Goal: Task Accomplishment & Management: Use online tool/utility

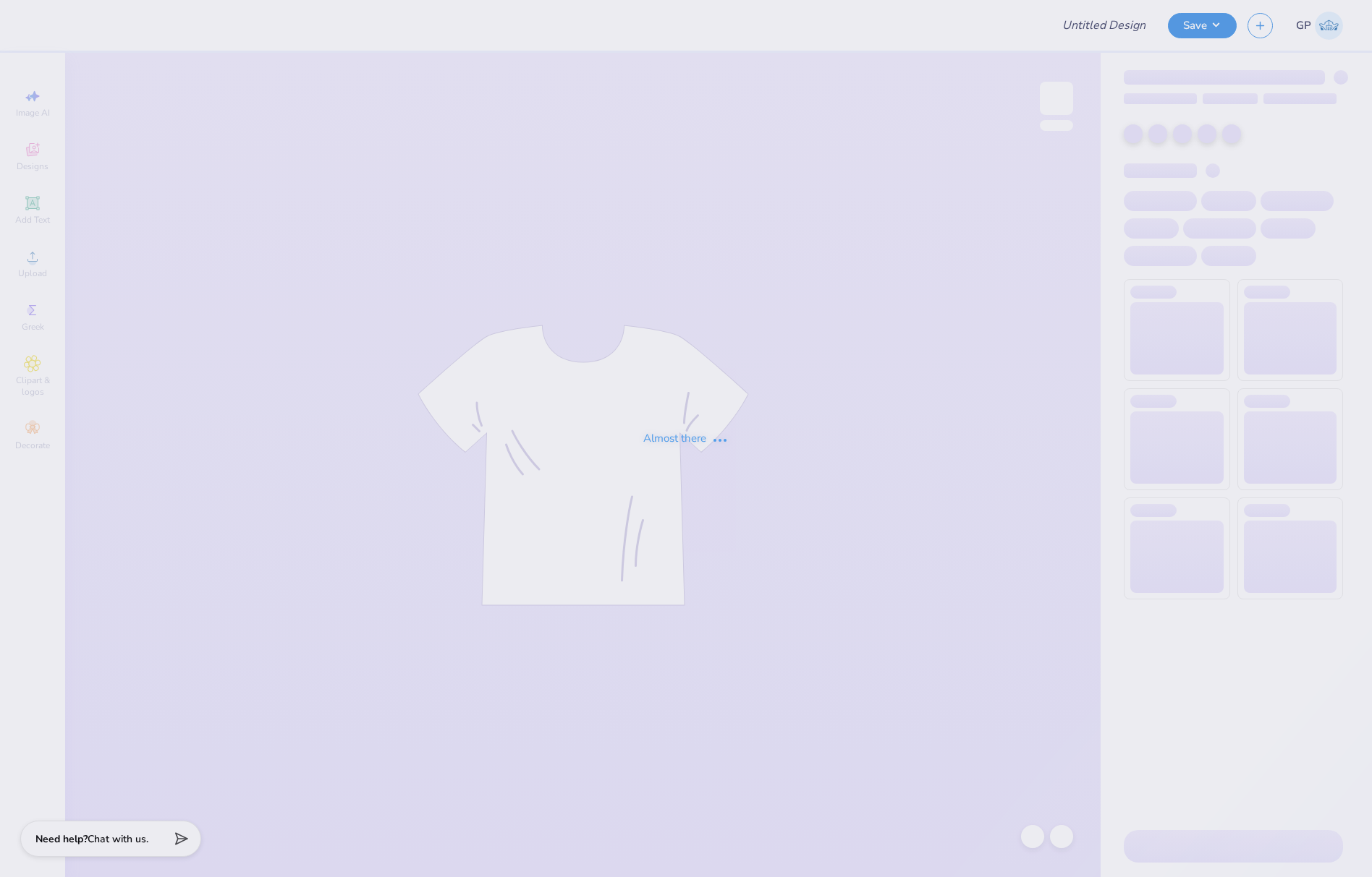
type input "Phi Mu Heavyweight Fall Set 2025"
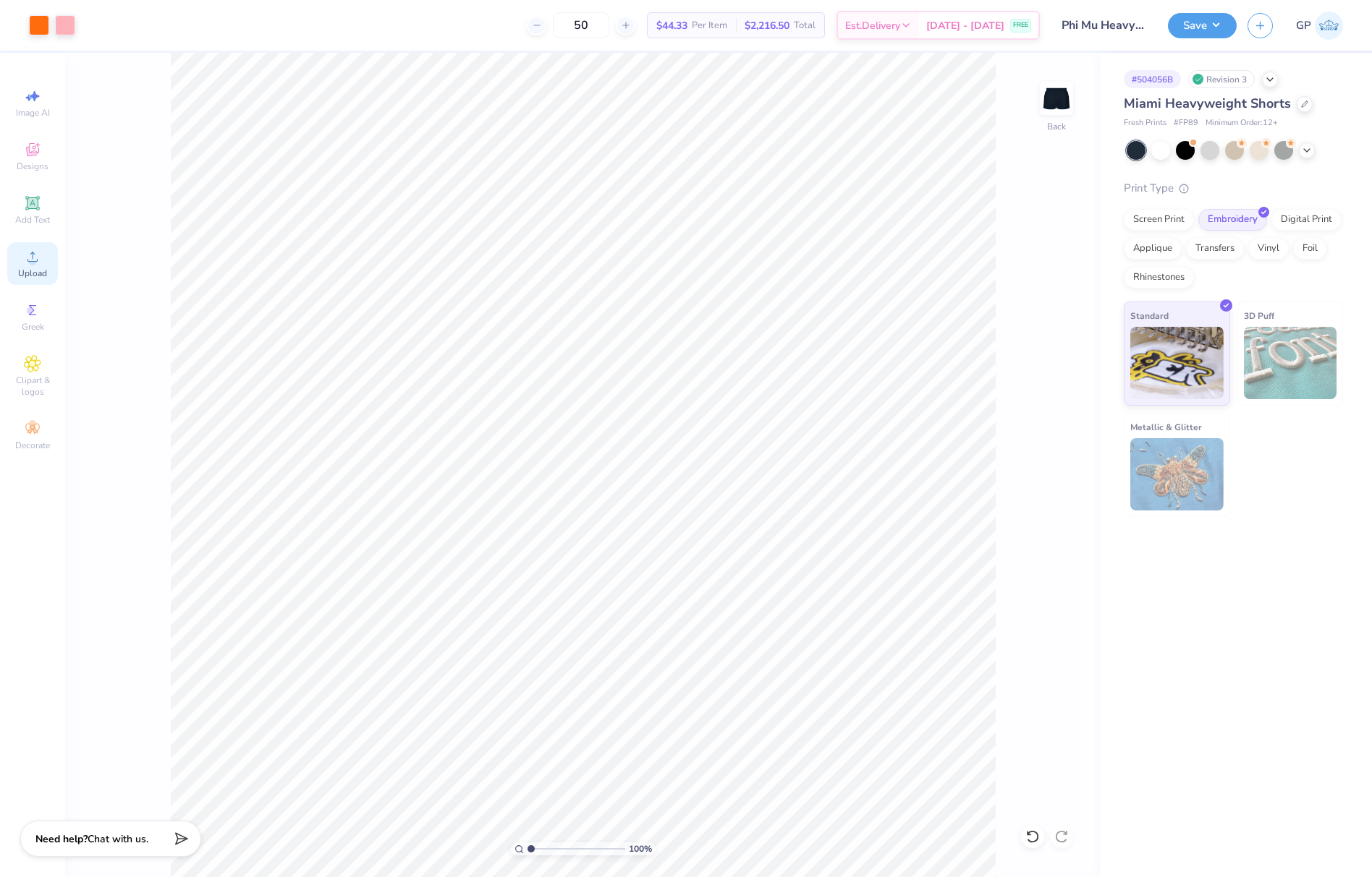
click at [31, 262] on icon at bounding box center [33, 257] width 10 height 10
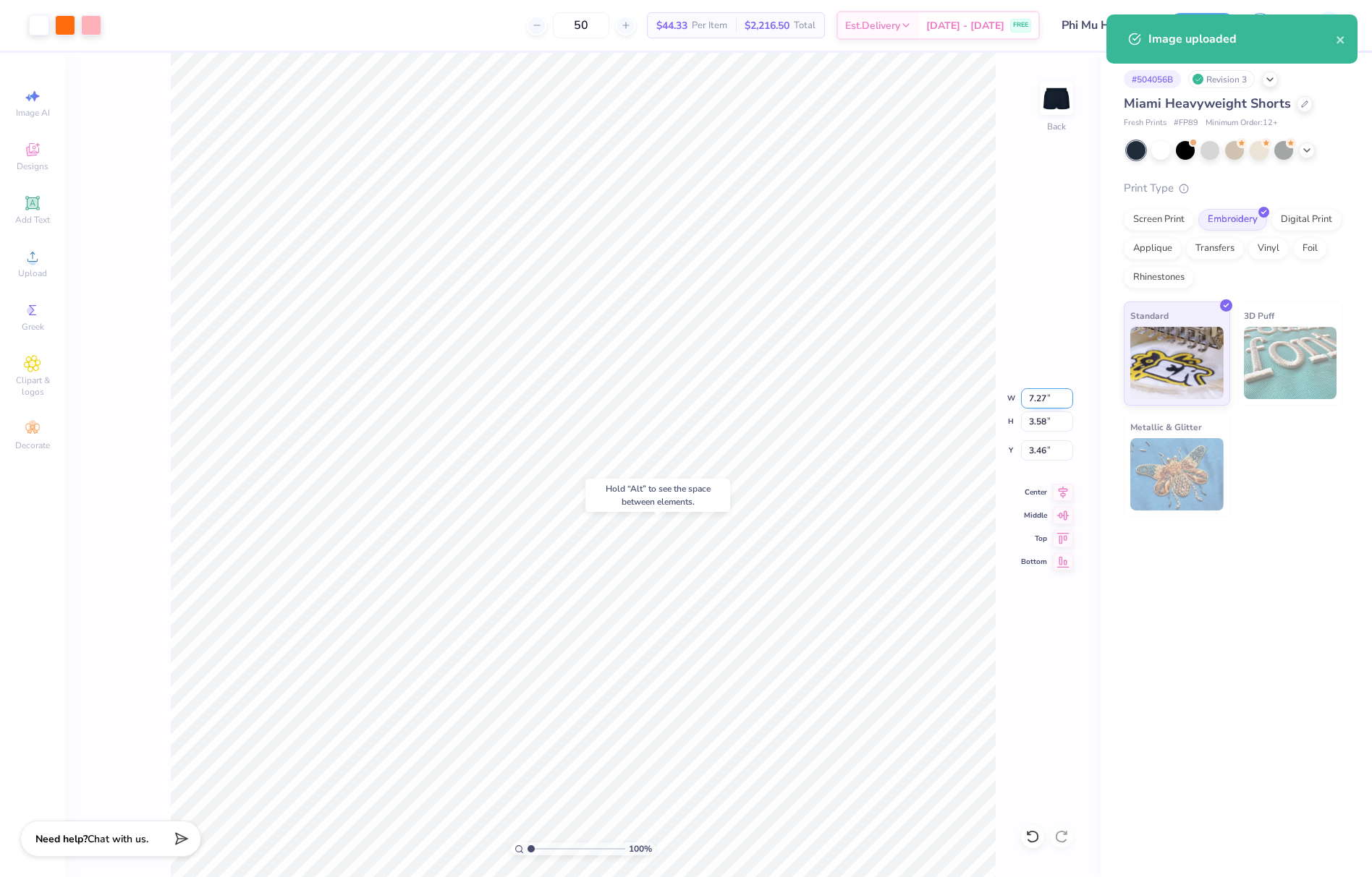
click at [1045, 407] on input "7.27" at bounding box center [1046, 399] width 52 height 20
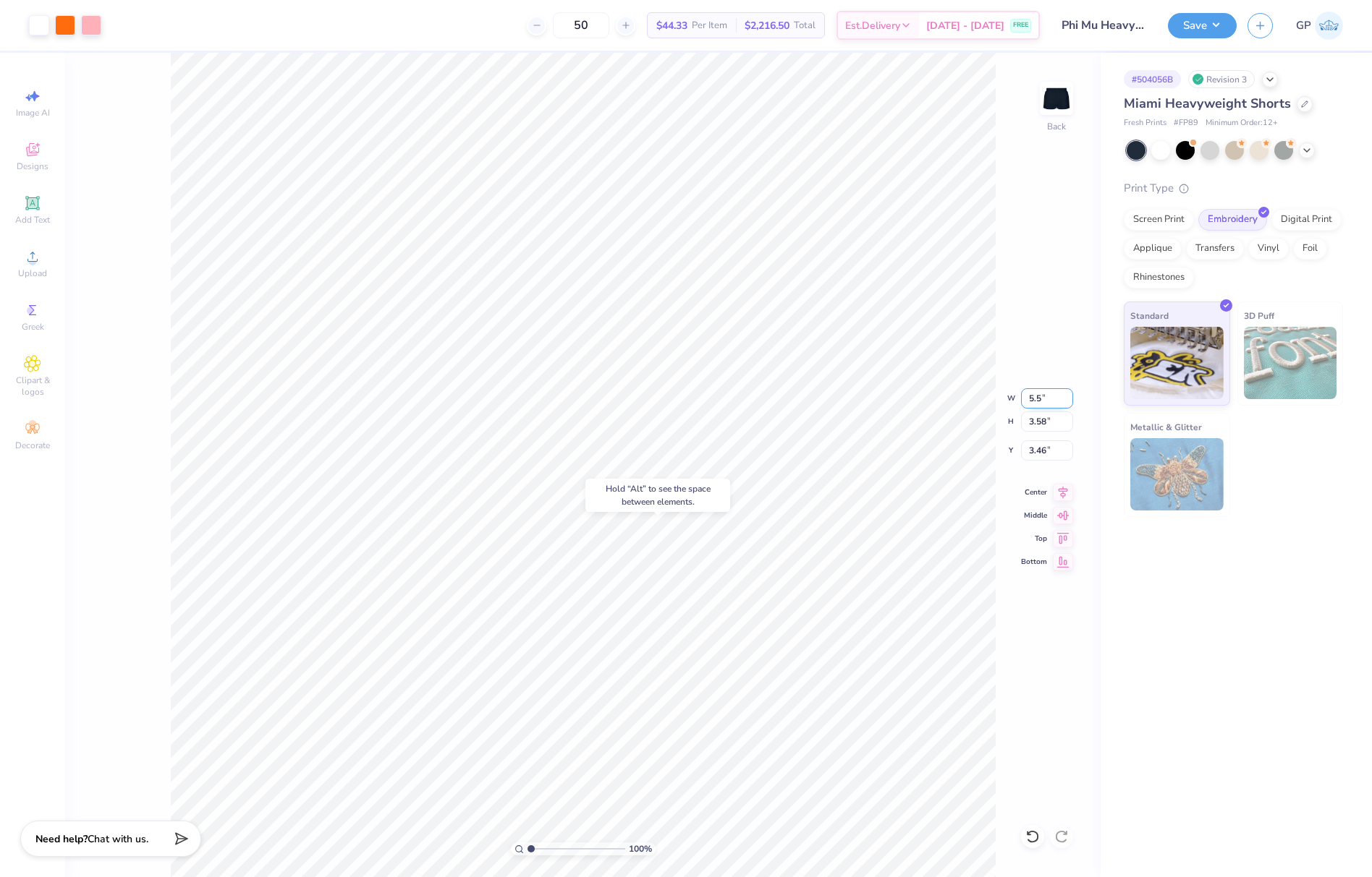
type input "5.50"
type input "2.71"
type input "6.83"
click at [984, 447] on div "100 % Back W 5.50 5.50 " H 2.71 2.71 " Y 6.83 6.83 " Center Middle Top Bottom" at bounding box center [582, 465] width 1035 height 825
click at [931, 451] on div "100 % Back W 5.50 5.50 " H 2.71 2.71 " Y 6.83 6.83 " Center Middle Top Bottom" at bounding box center [582, 465] width 1035 height 825
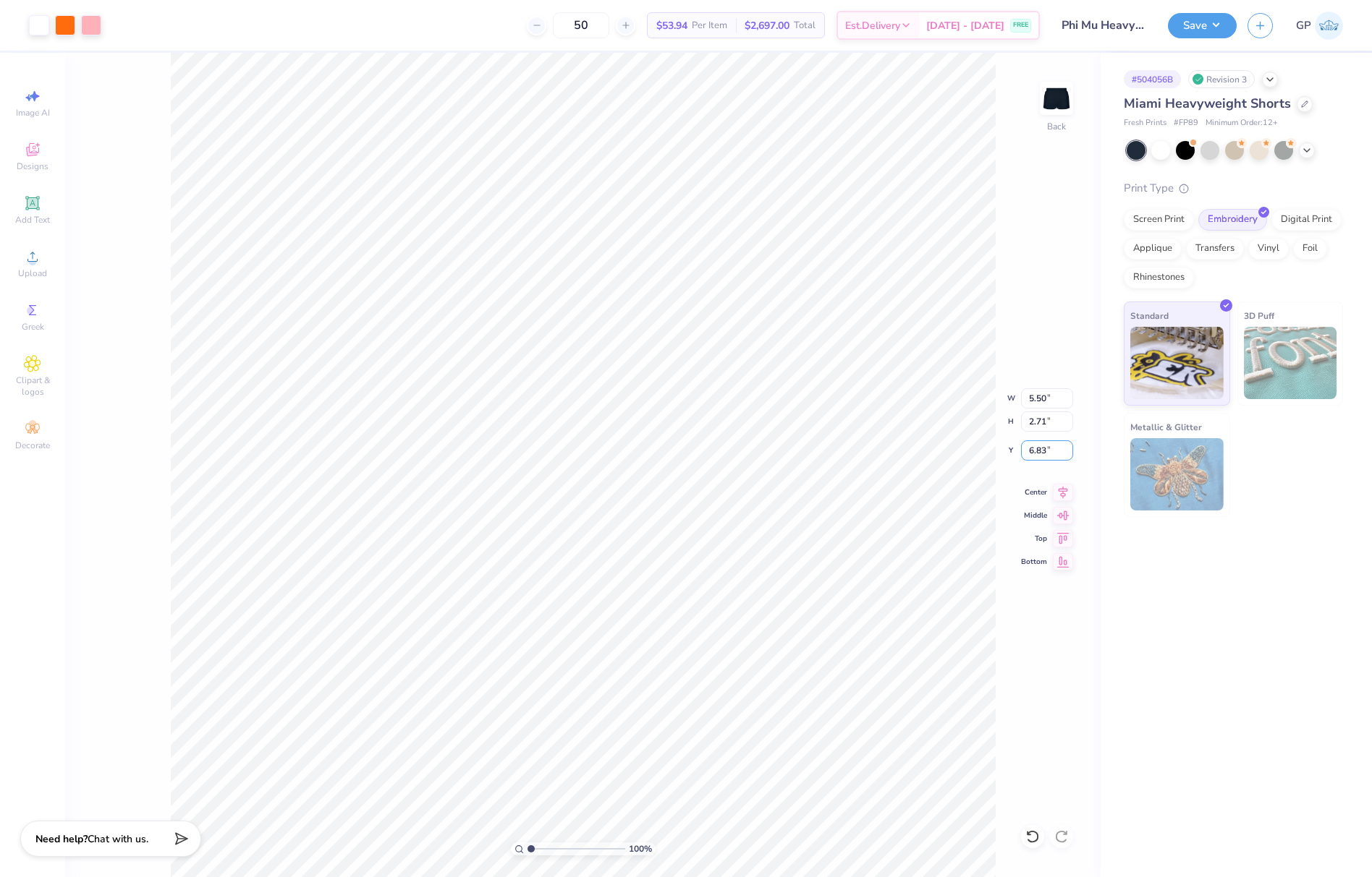
click at [988, 444] on div "100 % Back W 5.50 5.50 " H 2.71 2.71 " Y 6.83 6.83 " Center Middle Top Bottom" at bounding box center [582, 465] width 1035 height 825
drag, startPoint x: 1049, startPoint y: 452, endPoint x: 1018, endPoint y: 454, distance: 31.1
click at [1018, 454] on div "100 % Back W 5.50 5.50 " H 2.71 2.71 " Y 6.83 6.83 " Center Middle Top Bottom" at bounding box center [582, 465] width 1035 height 825
drag, startPoint x: 1055, startPoint y: 452, endPoint x: 1013, endPoint y: 451, distance: 42.0
click at [1013, 451] on div "100 % Back W 5.50 5.50 " H 2.71 2.71 " Y 6.83 6.83 " Center Middle Top Bottom" at bounding box center [582, 465] width 1035 height 825
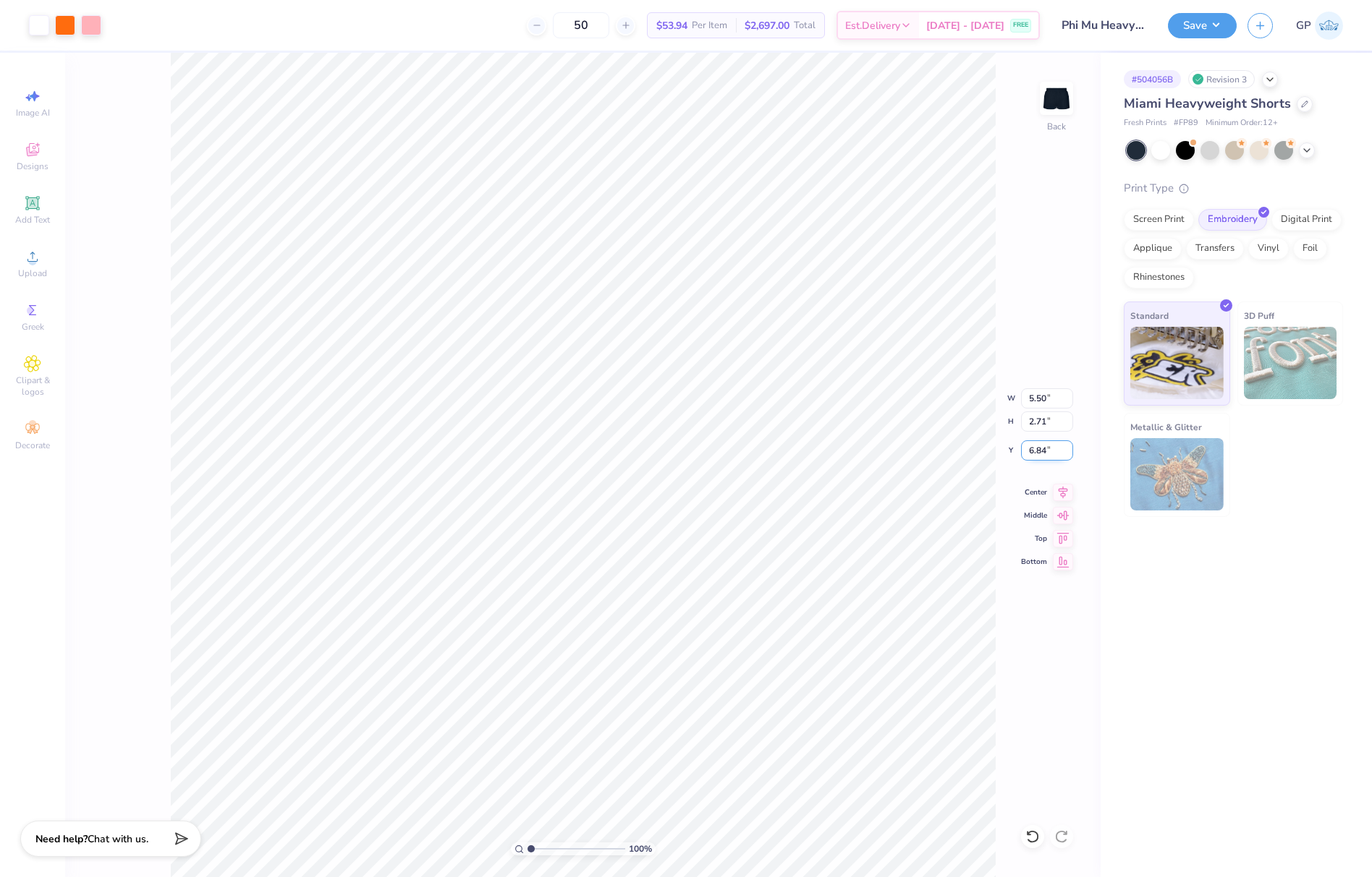
click at [1069, 447] on input "6.84" at bounding box center [1046, 451] width 52 height 20
click at [1068, 447] on input "6.85" at bounding box center [1046, 451] width 52 height 20
click at [1068, 447] on input "6.86" at bounding box center [1046, 451] width 52 height 20
click at [1068, 447] on input "6.87" at bounding box center [1046, 451] width 52 height 20
click at [1068, 447] on input "6.88" at bounding box center [1046, 451] width 52 height 20
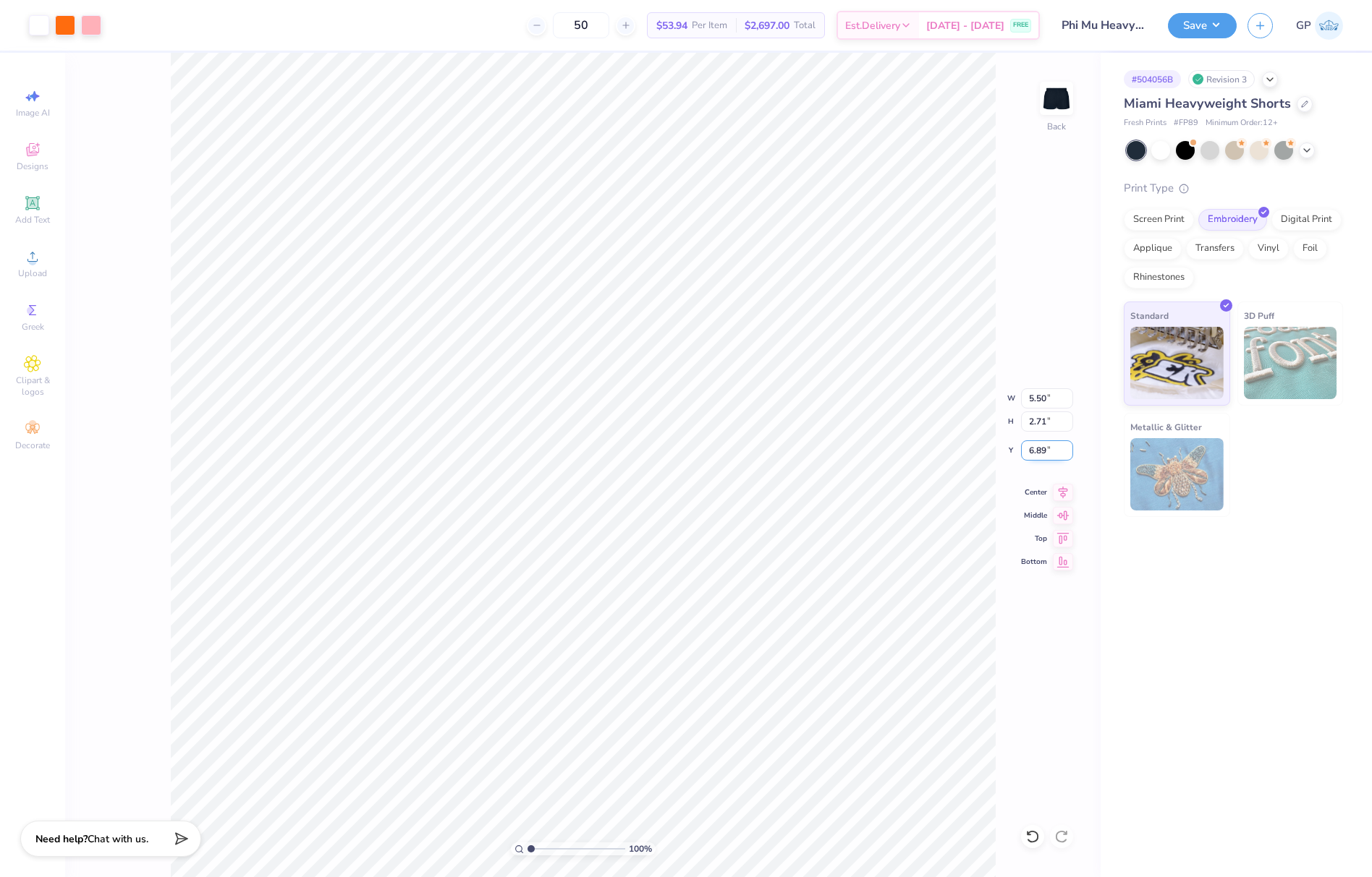
click at [1068, 447] on input "6.89" at bounding box center [1046, 451] width 52 height 20
click at [1068, 447] on input "6.9" at bounding box center [1046, 451] width 52 height 20
click at [1068, 447] on input "6.91" at bounding box center [1046, 451] width 52 height 20
click at [1068, 447] on input "6.92" at bounding box center [1046, 451] width 52 height 20
click at [1068, 447] on input "6.93" at bounding box center [1046, 451] width 52 height 20
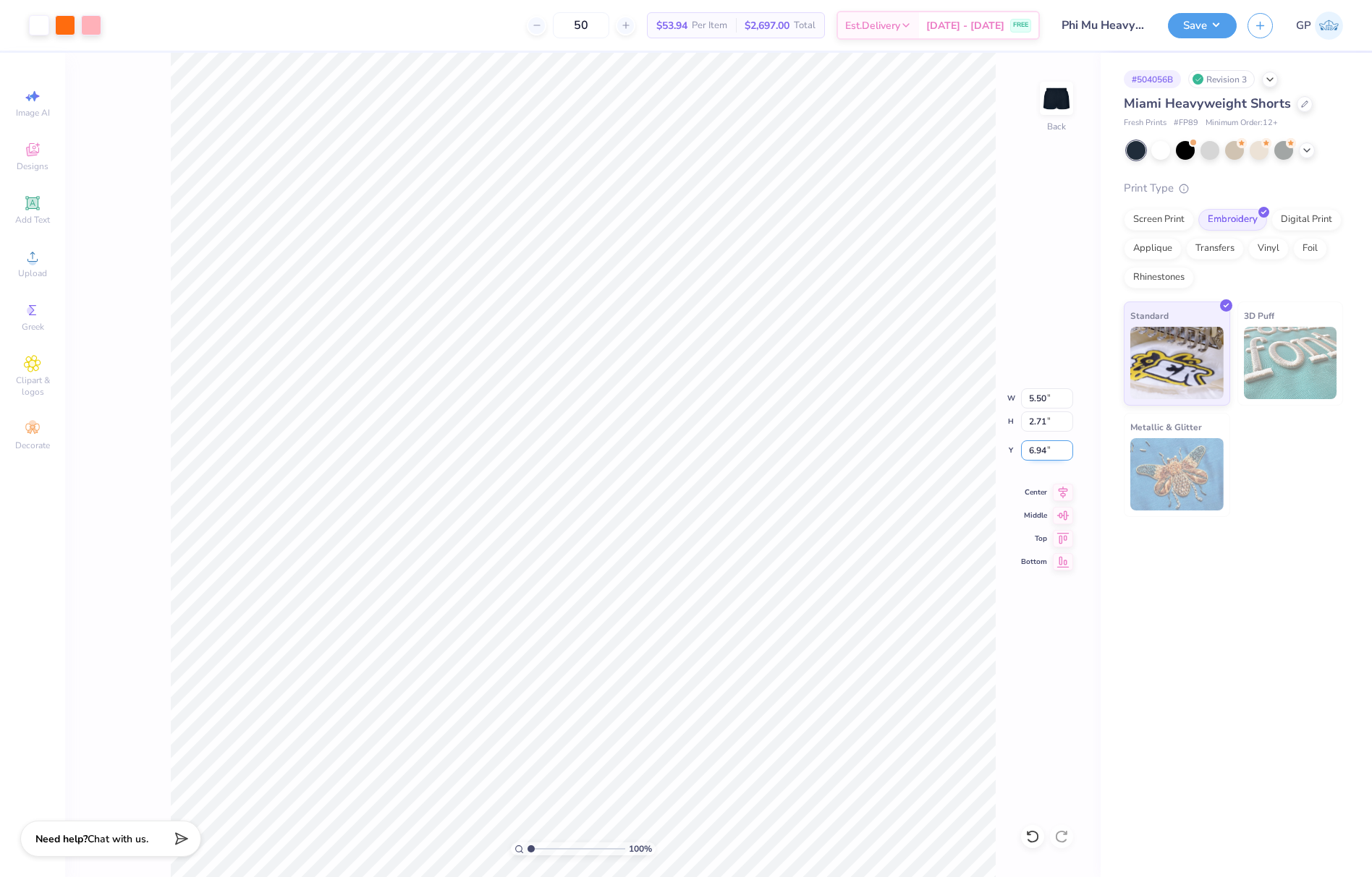
click at [1068, 447] on input "6.94" at bounding box center [1046, 451] width 52 height 20
click at [1068, 447] on input "7.04" at bounding box center [1046, 451] width 52 height 20
click at [1069, 447] on input "7.05" at bounding box center [1046, 451] width 52 height 20
click at [1069, 447] on input "7.06" at bounding box center [1046, 451] width 52 height 20
click at [1069, 447] on input "7.07" at bounding box center [1046, 451] width 52 height 20
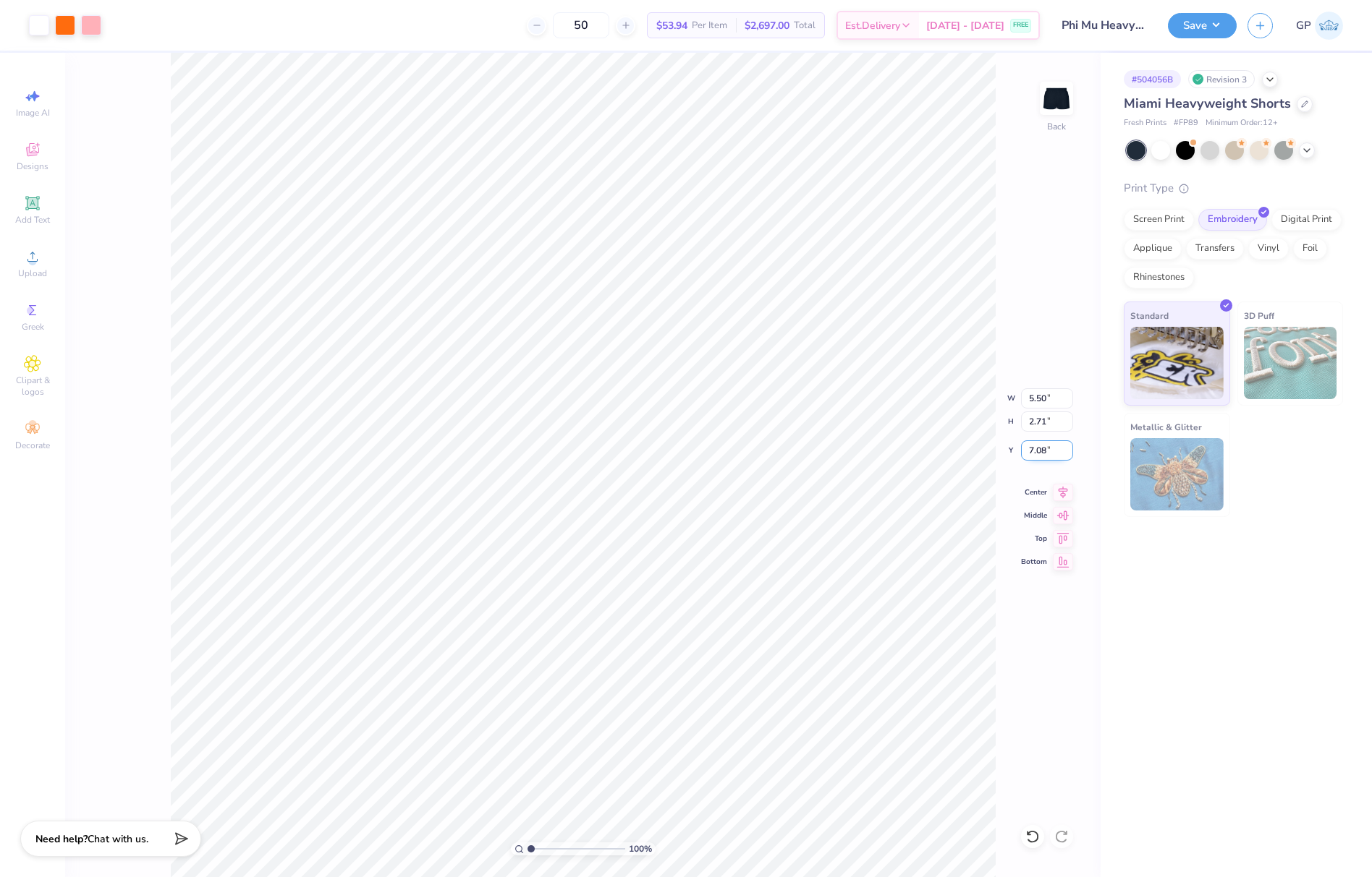
click at [1069, 447] on input "7.08" at bounding box center [1046, 451] width 52 height 20
click at [1069, 447] on input "7.09" at bounding box center [1046, 451] width 52 height 20
click at [1069, 447] on input "7.1" at bounding box center [1046, 451] width 52 height 20
click at [1069, 447] on input "7.11" at bounding box center [1046, 451] width 52 height 20
click at [1069, 447] on input "7.12" at bounding box center [1046, 451] width 52 height 20
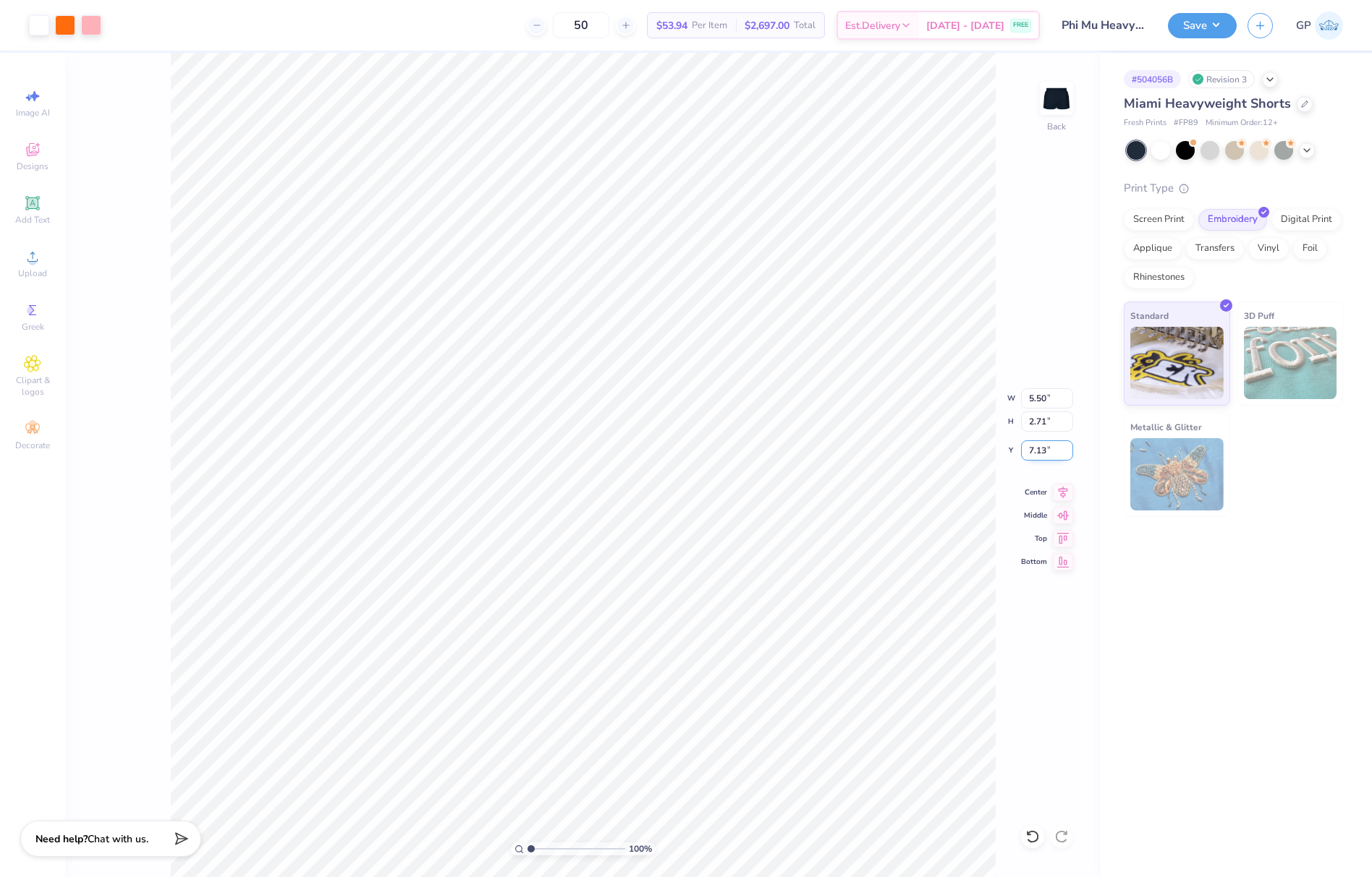
click at [1069, 447] on input "7.13" at bounding box center [1046, 451] width 52 height 20
click at [1069, 447] on input "7.14" at bounding box center [1046, 451] width 52 height 20
click at [1069, 447] on input "7.15" at bounding box center [1046, 451] width 52 height 20
click at [1069, 447] on input "7.16" at bounding box center [1046, 451] width 52 height 20
click at [1069, 447] on input "7.17" at bounding box center [1046, 451] width 52 height 20
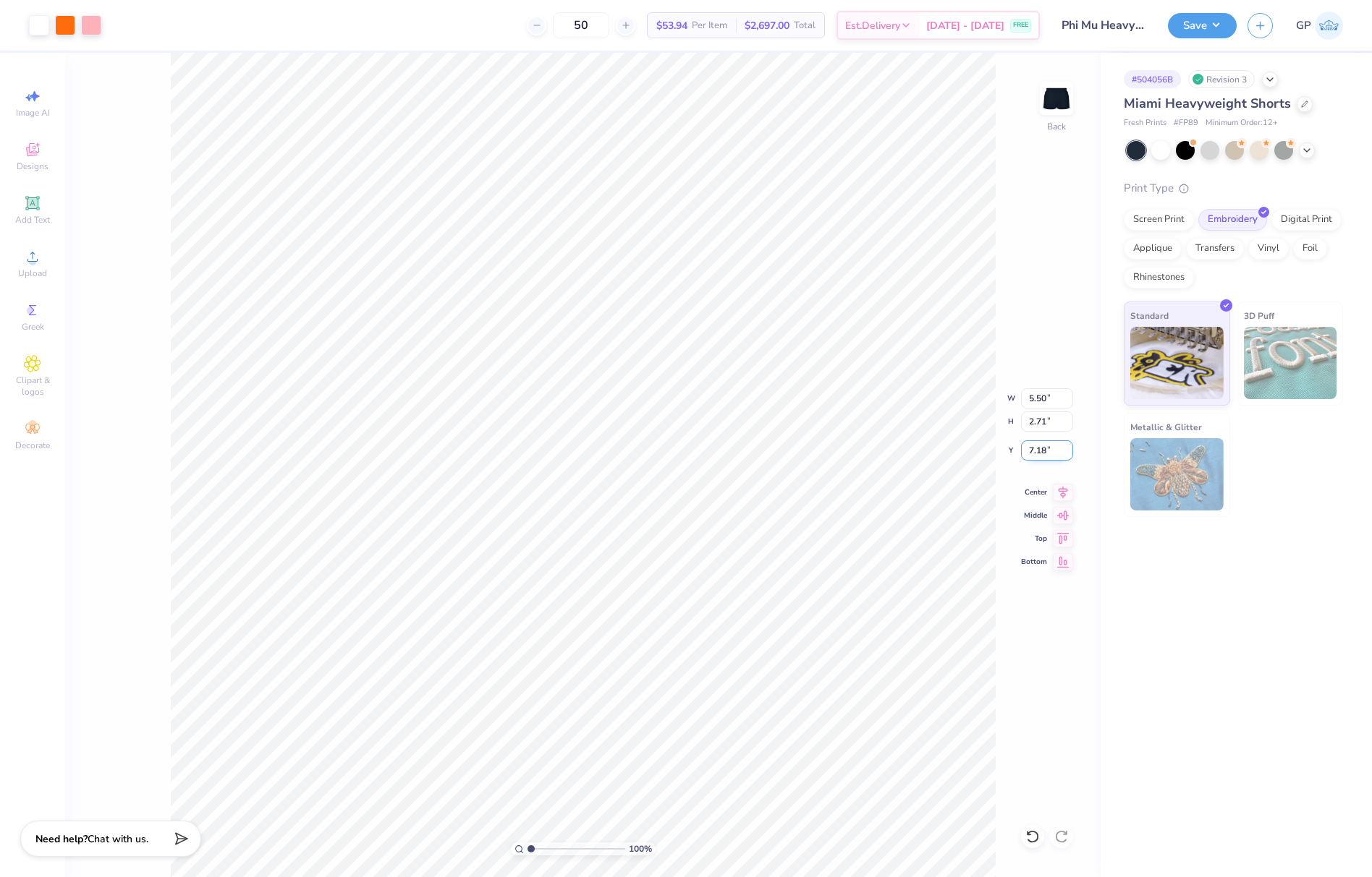
click at [1070, 447] on input "7.18" at bounding box center [1046, 451] width 52 height 20
click at [1070, 446] on input "7.19" at bounding box center [1046, 451] width 52 height 20
click at [1070, 446] on input "7.2" at bounding box center [1046, 451] width 52 height 20
click at [1070, 446] on input "7.21" at bounding box center [1046, 451] width 52 height 20
click at [1071, 446] on input "7.22" at bounding box center [1046, 451] width 52 height 20
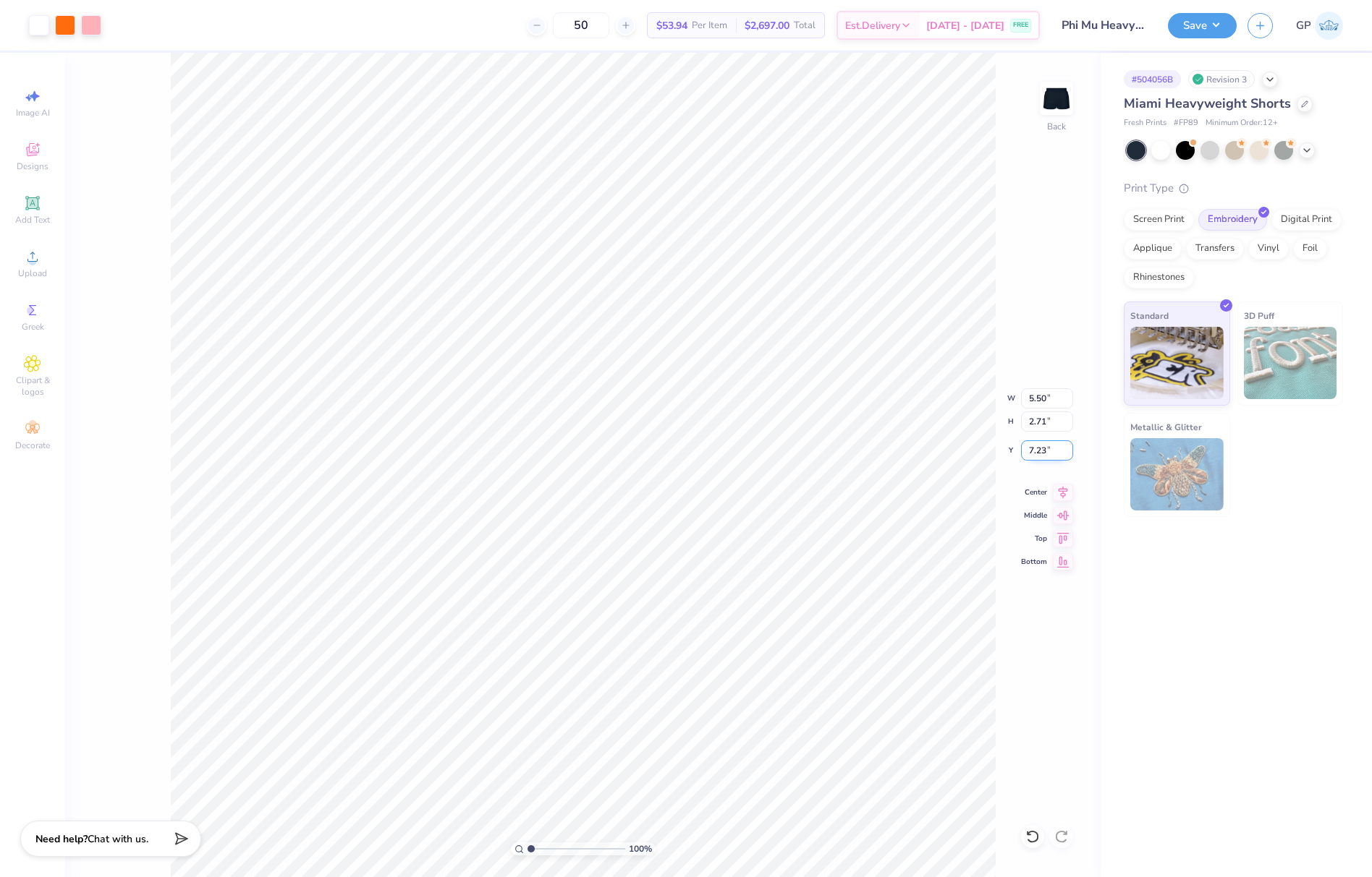
click at [1071, 446] on input "7.23" at bounding box center [1046, 451] width 52 height 20
click at [1071, 446] on input "7.24" at bounding box center [1046, 451] width 52 height 20
click at [1071, 446] on input "7.25" at bounding box center [1046, 451] width 52 height 20
click at [1071, 446] on input "7.26" at bounding box center [1046, 451] width 52 height 20
click at [1071, 446] on input "7.27" at bounding box center [1046, 451] width 52 height 20
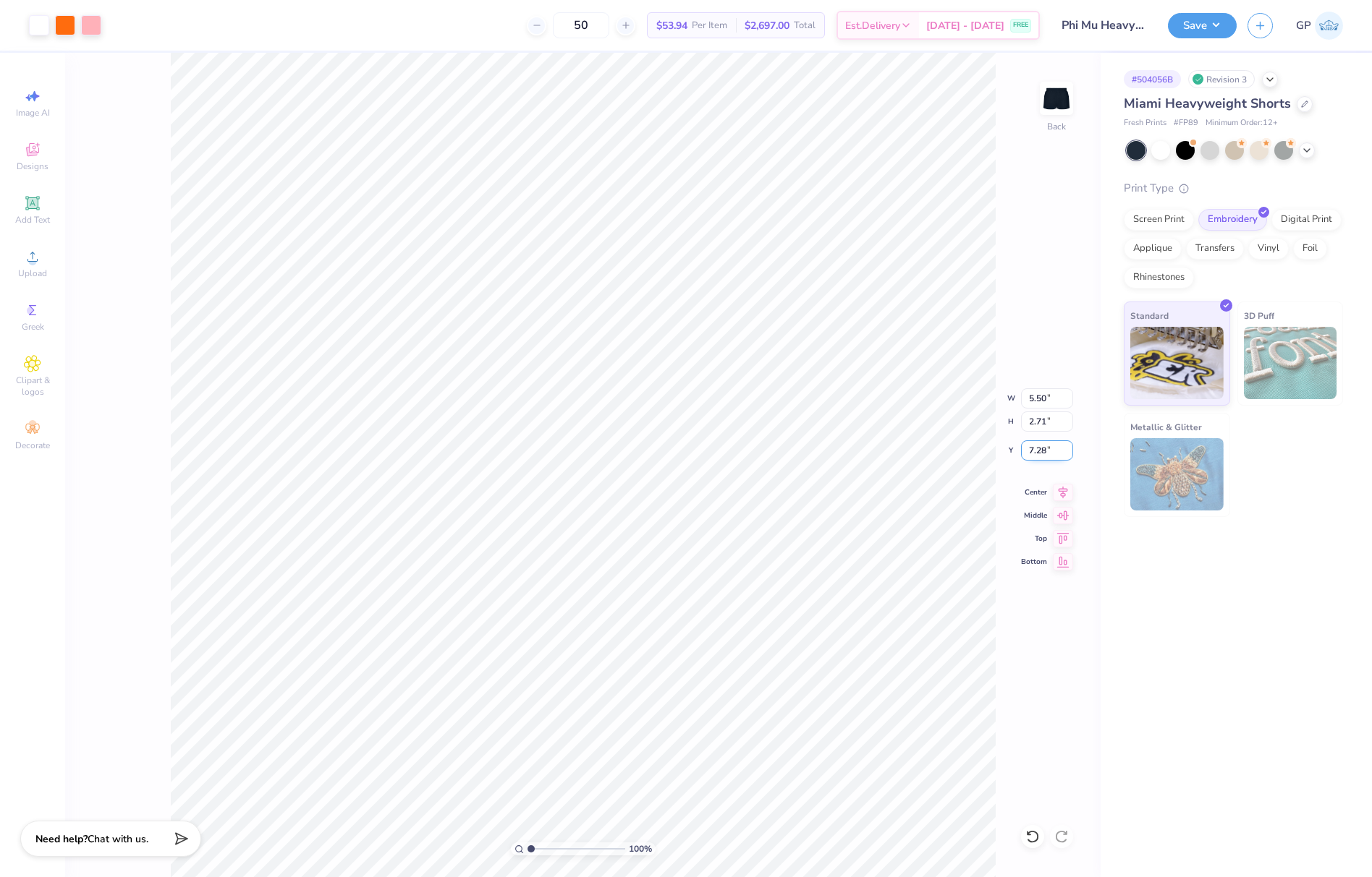
click at [1071, 446] on input "7.28" at bounding box center [1046, 451] width 52 height 20
type input "7.29"
click at [1071, 446] on input "7.29" at bounding box center [1046, 451] width 52 height 20
click at [1177, 26] on button "Save" at bounding box center [1202, 23] width 69 height 25
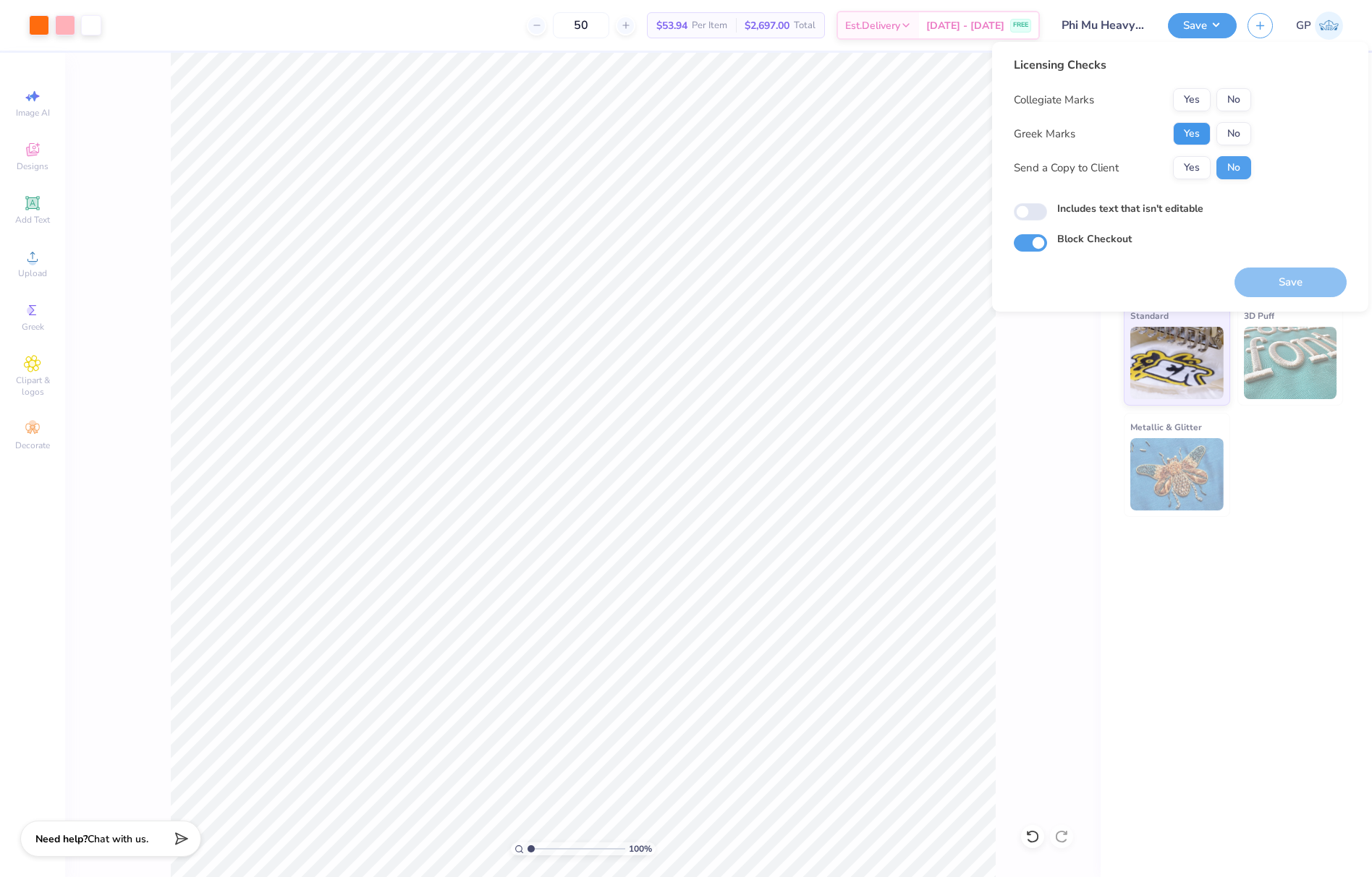
click at [1196, 136] on button "Yes" at bounding box center [1192, 133] width 37 height 23
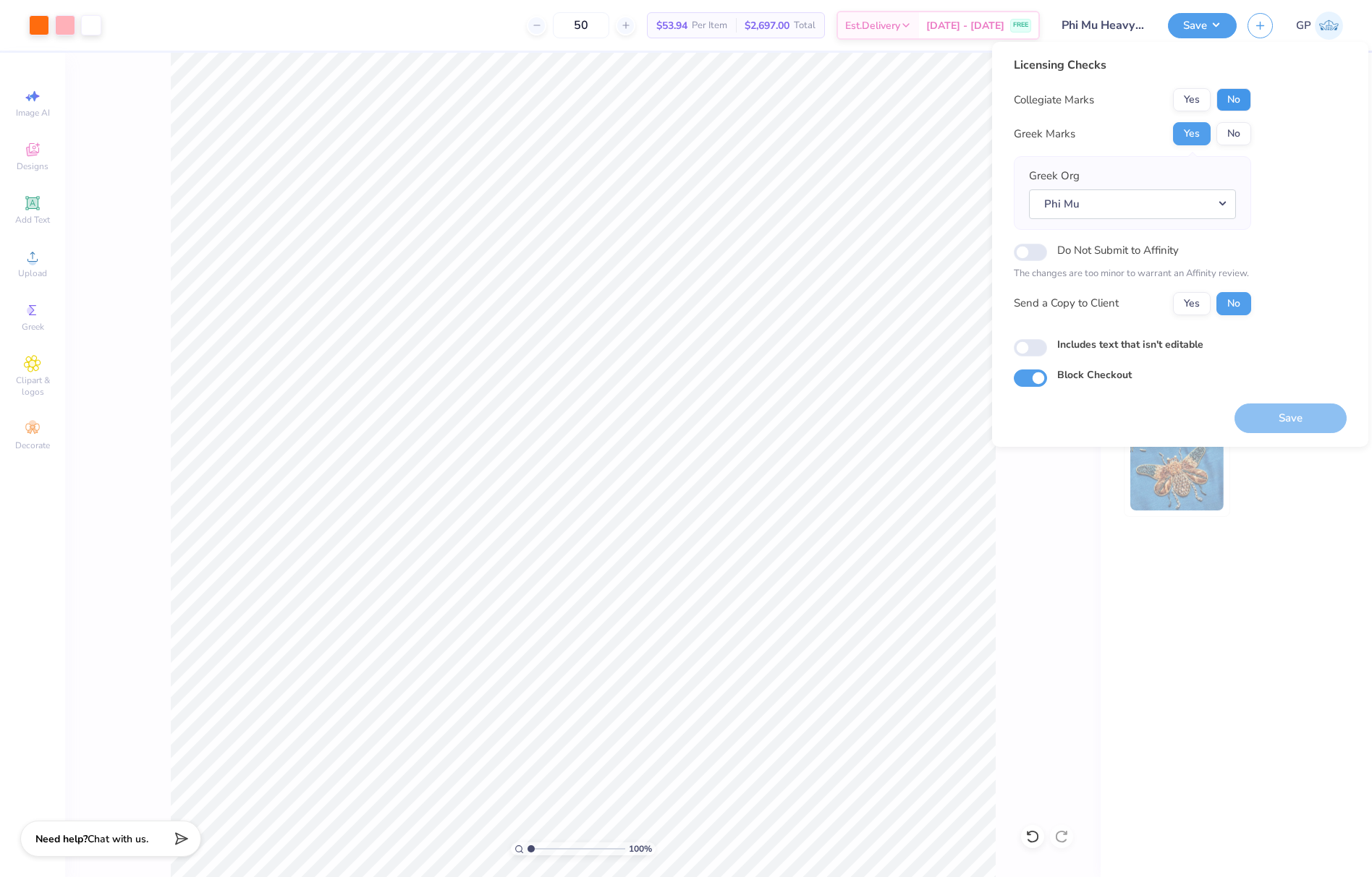
click at [1231, 106] on button "No" at bounding box center [1232, 100] width 34 height 23
click at [1264, 412] on button "Save" at bounding box center [1290, 419] width 113 height 30
click at [1025, 352] on input "Includes text that isn't editable" at bounding box center [1031, 348] width 33 height 18
checkbox input "true"
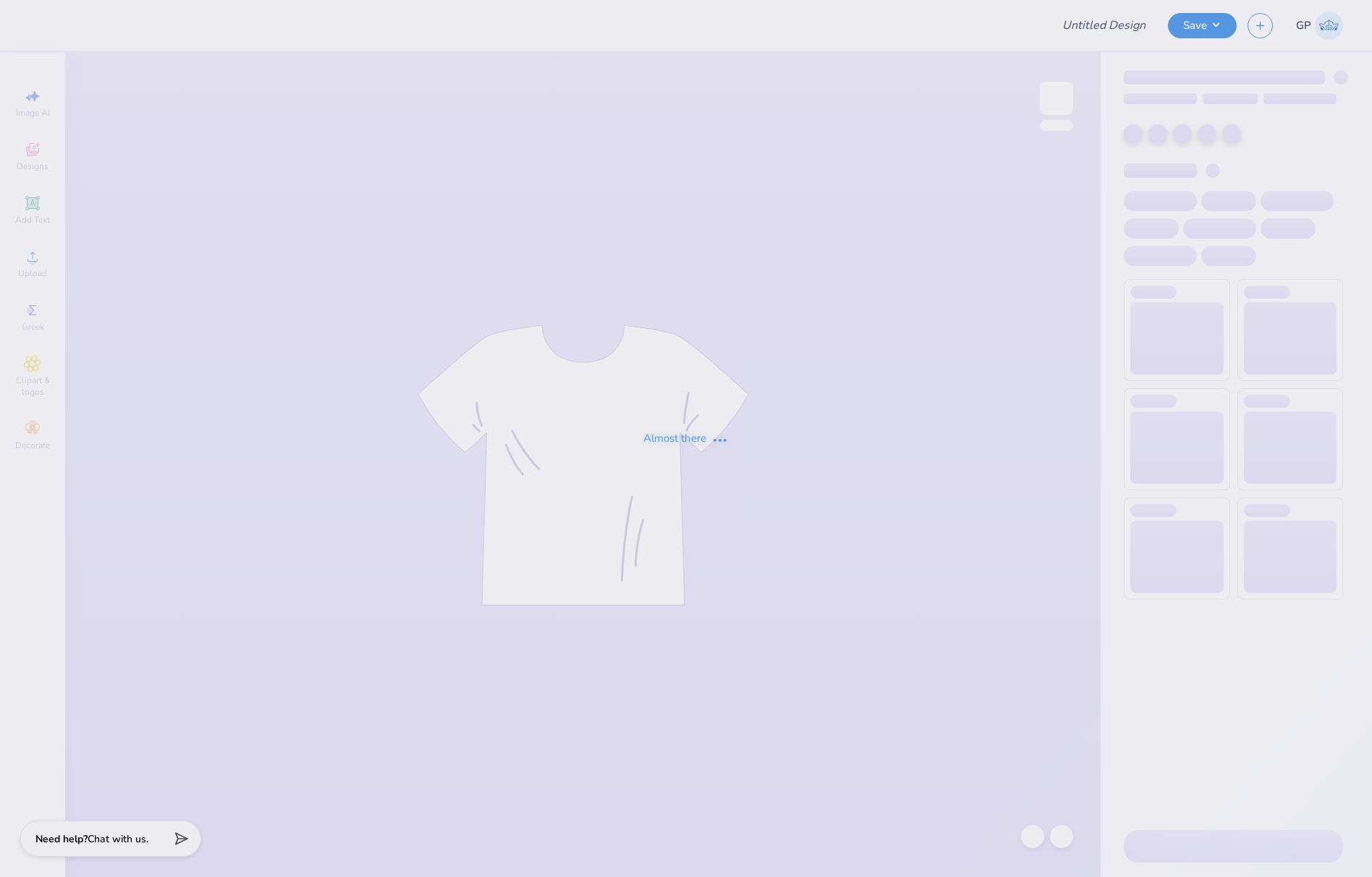
type input "ZTAUF - [GEOGRAPHIC_DATA] Date function"
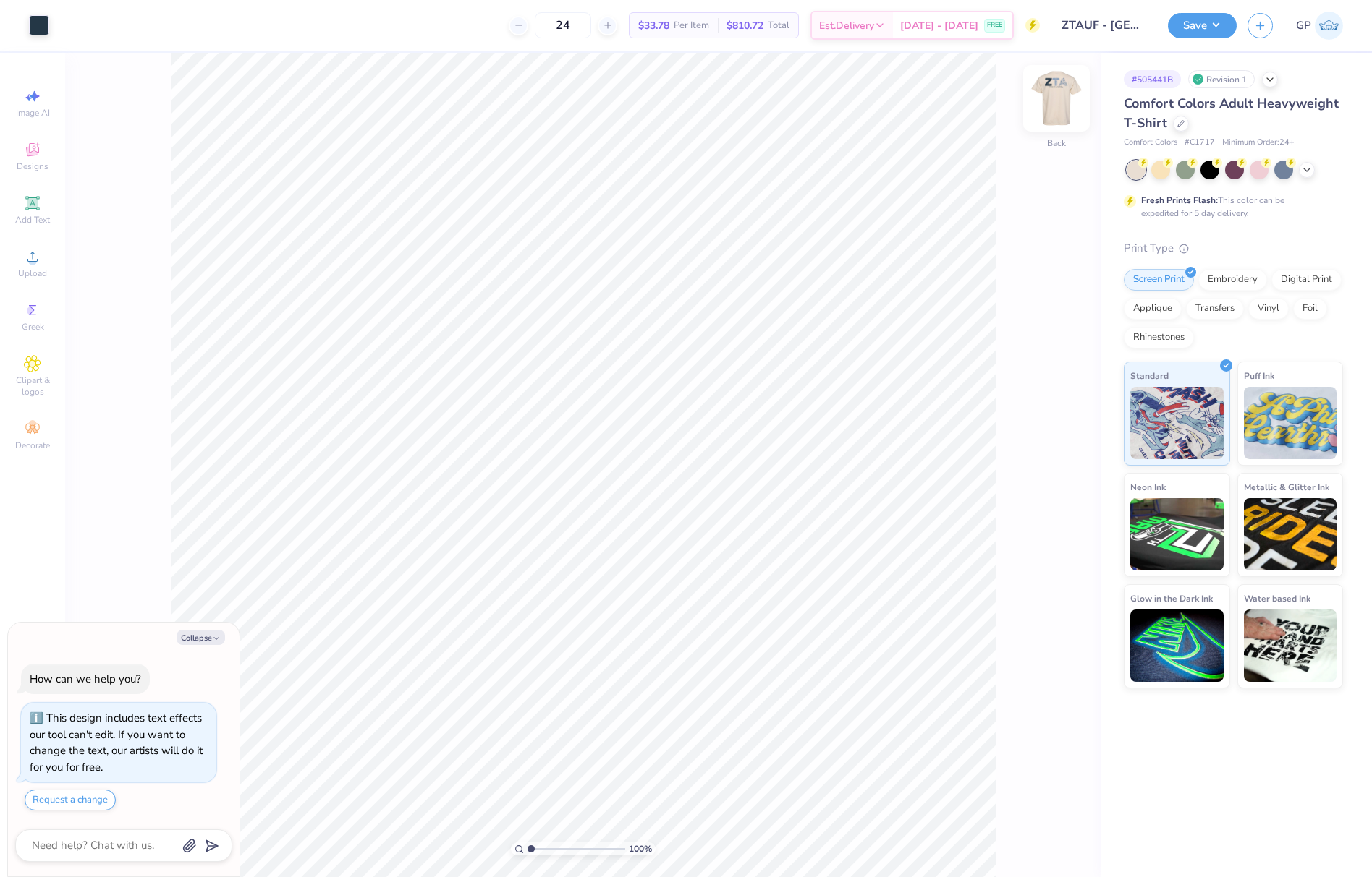
click at [1051, 103] on img at bounding box center [1056, 99] width 58 height 58
click at [33, 265] on circle at bounding box center [32, 261] width 8 height 8
click at [34, 264] on circle at bounding box center [32, 261] width 8 height 8
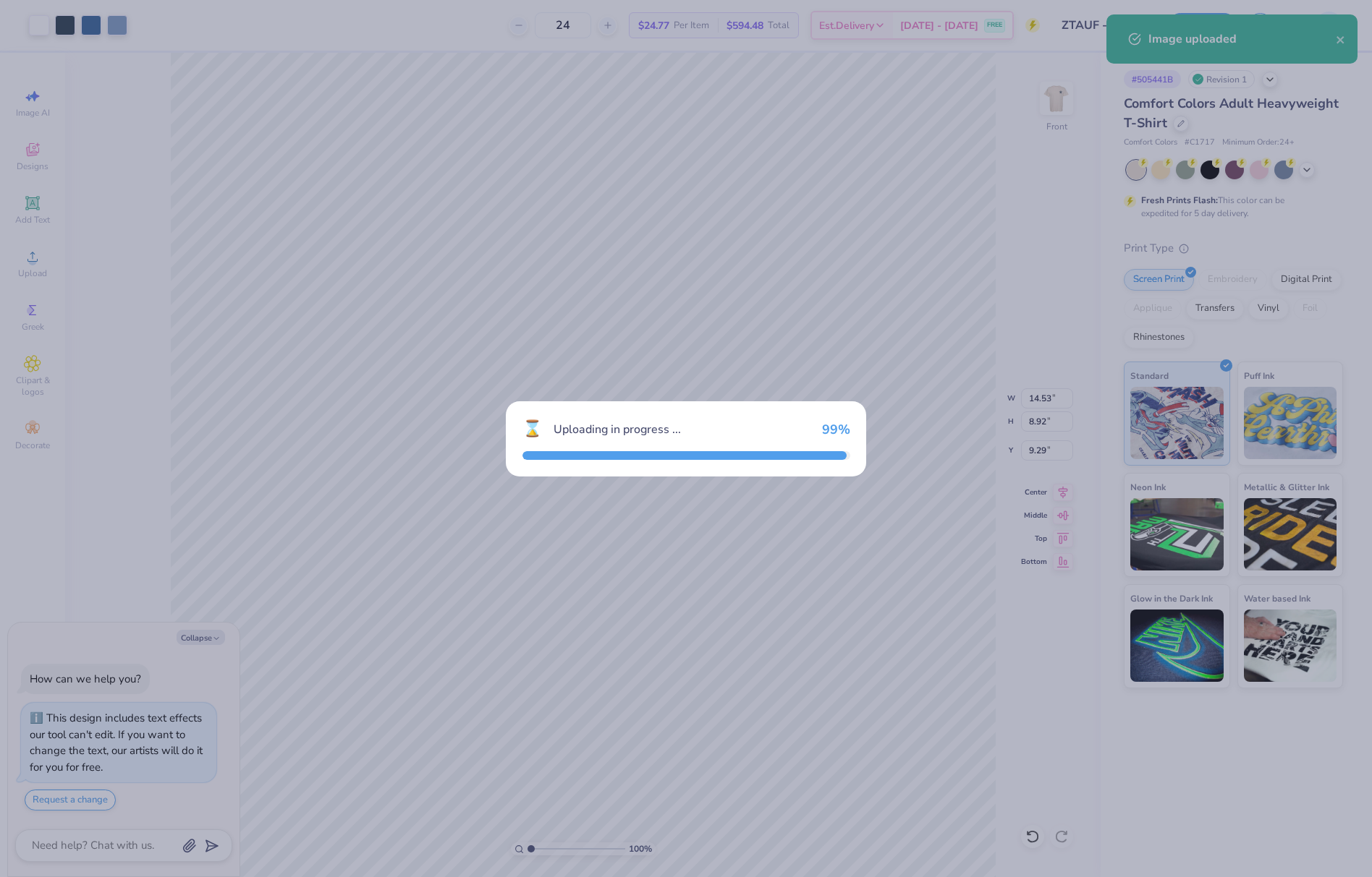
type textarea "x"
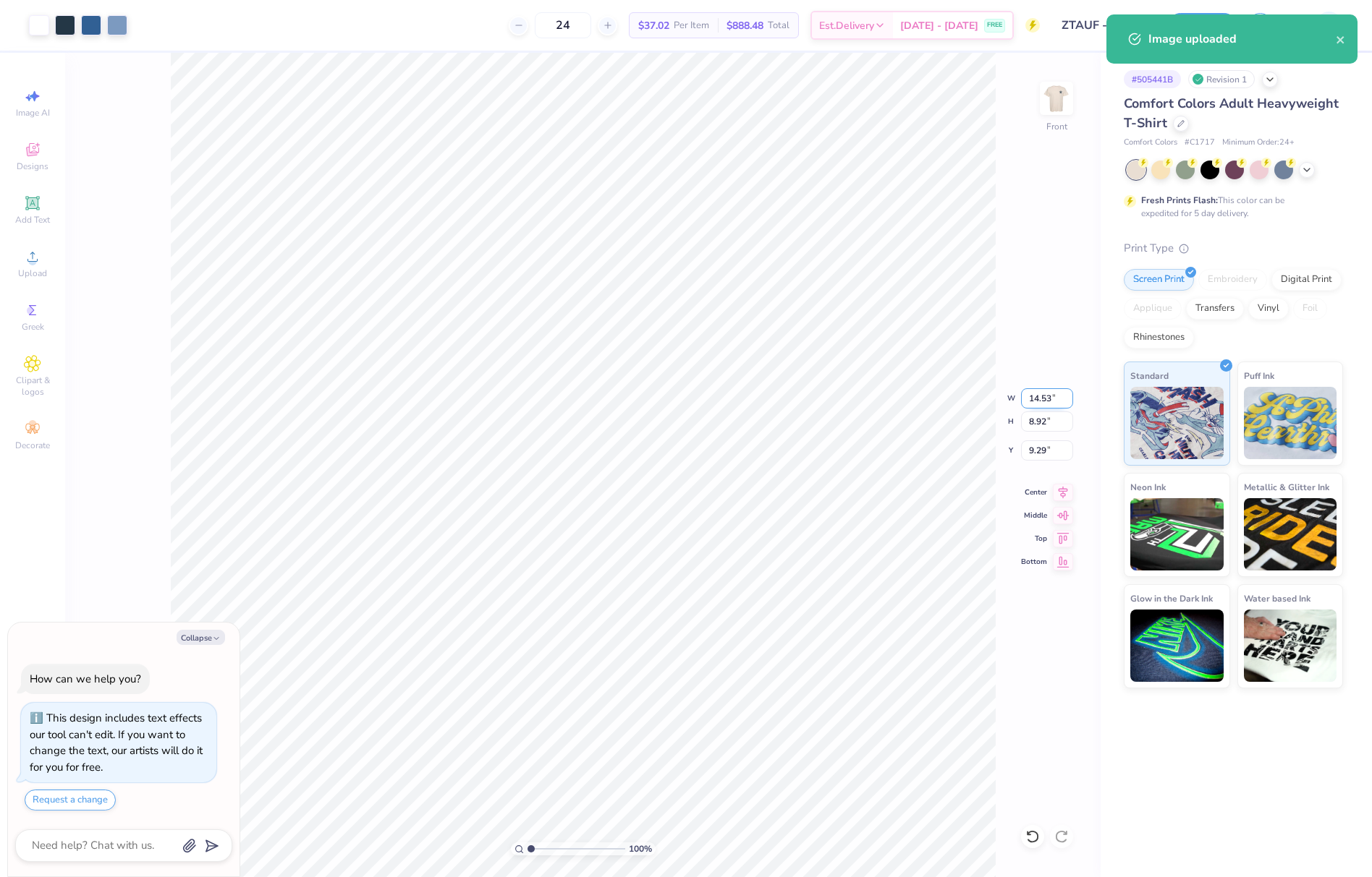
click at [1040, 403] on input "14.53" at bounding box center [1046, 399] width 52 height 20
type input "12"
type textarea "x"
type input "12.00"
type input "7.37"
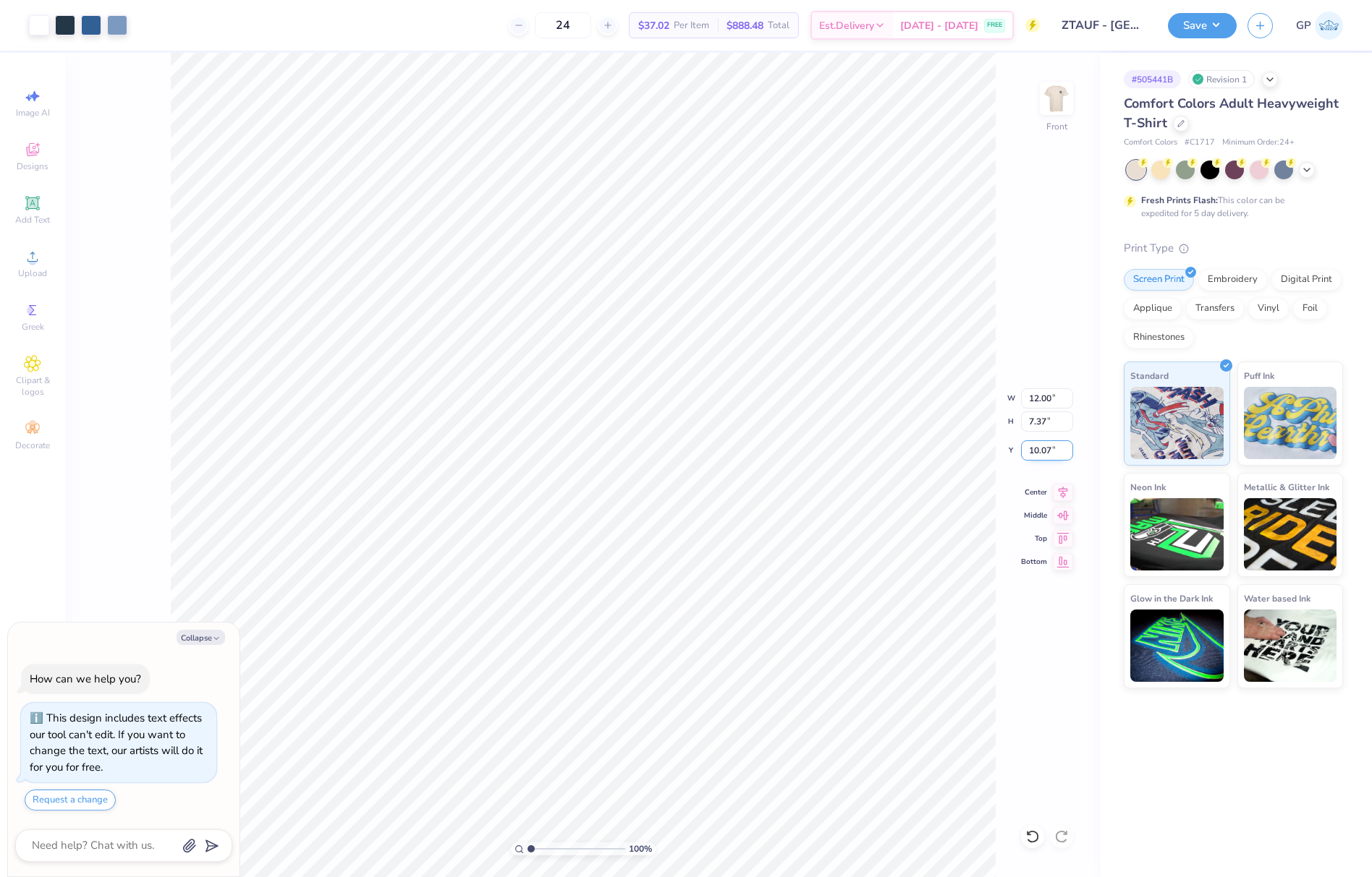
click at [1052, 448] on input "10.07" at bounding box center [1046, 451] width 52 height 20
type input "3"
type textarea "x"
type input "3.00"
click at [1189, 34] on button "Save" at bounding box center [1202, 23] width 69 height 25
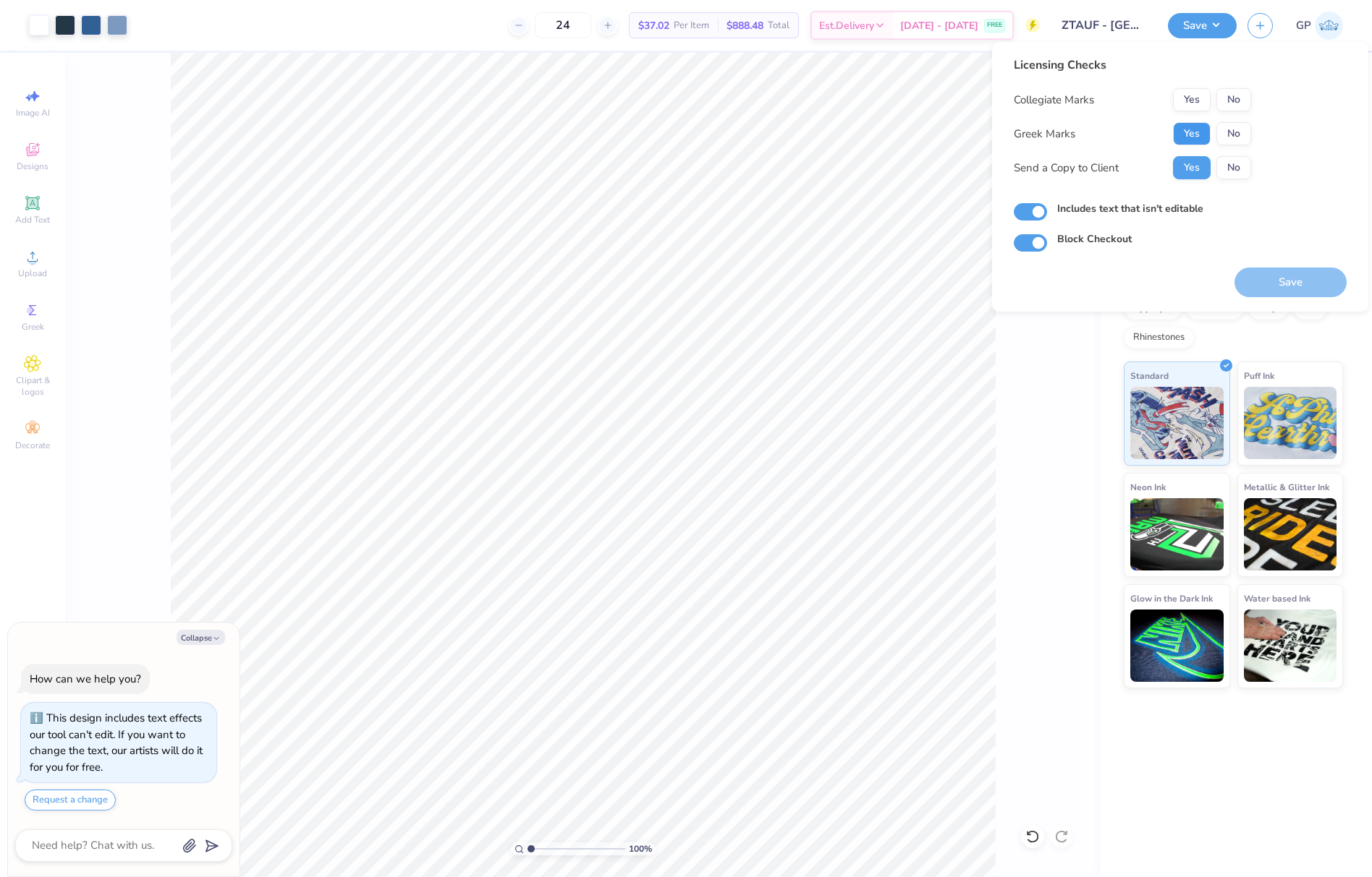
click at [1186, 140] on button "Yes" at bounding box center [1192, 133] width 37 height 23
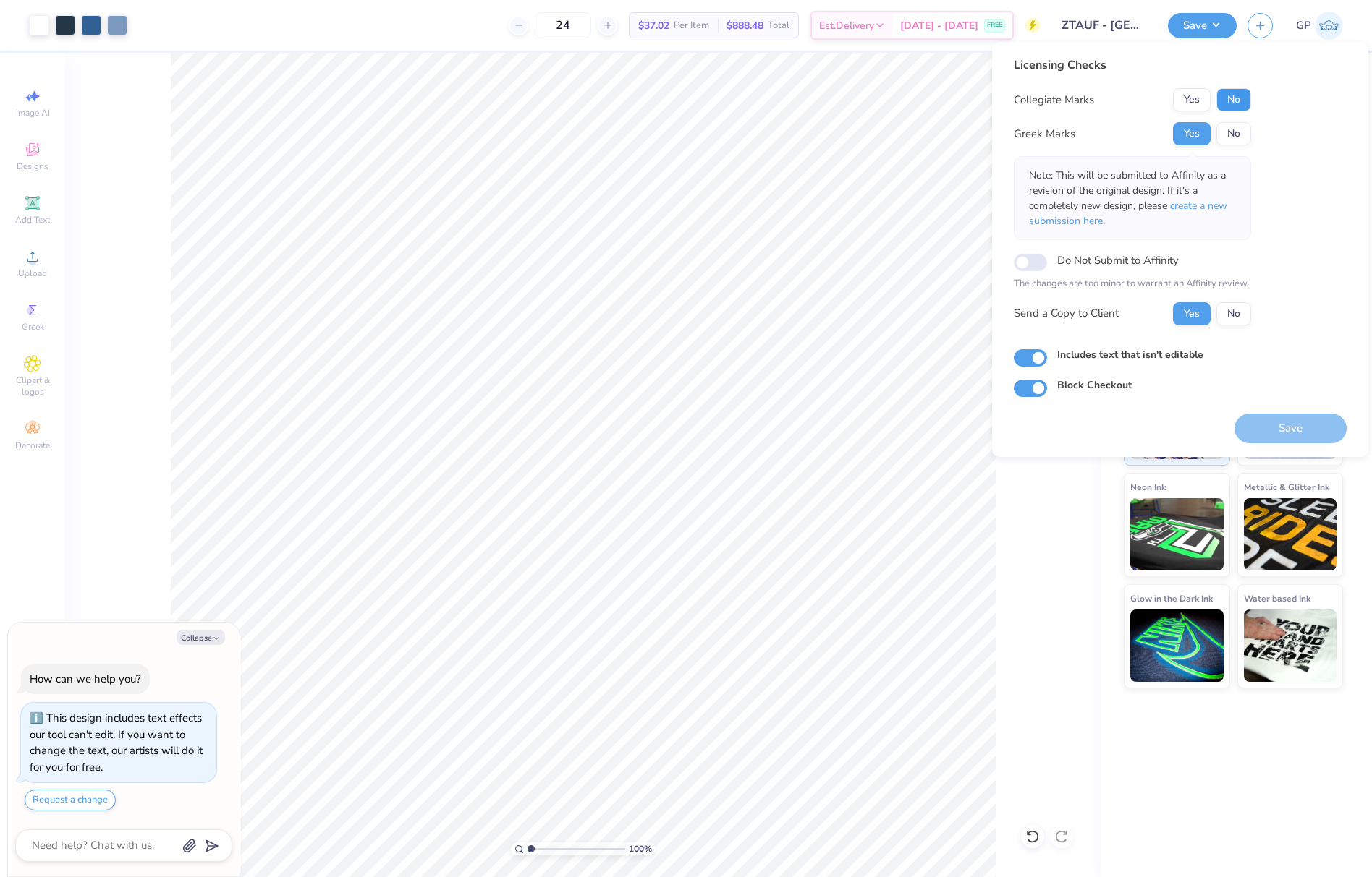
click at [1229, 98] on button "No" at bounding box center [1232, 100] width 34 height 23
click at [1269, 423] on button "Save" at bounding box center [1290, 429] width 113 height 30
type textarea "x"
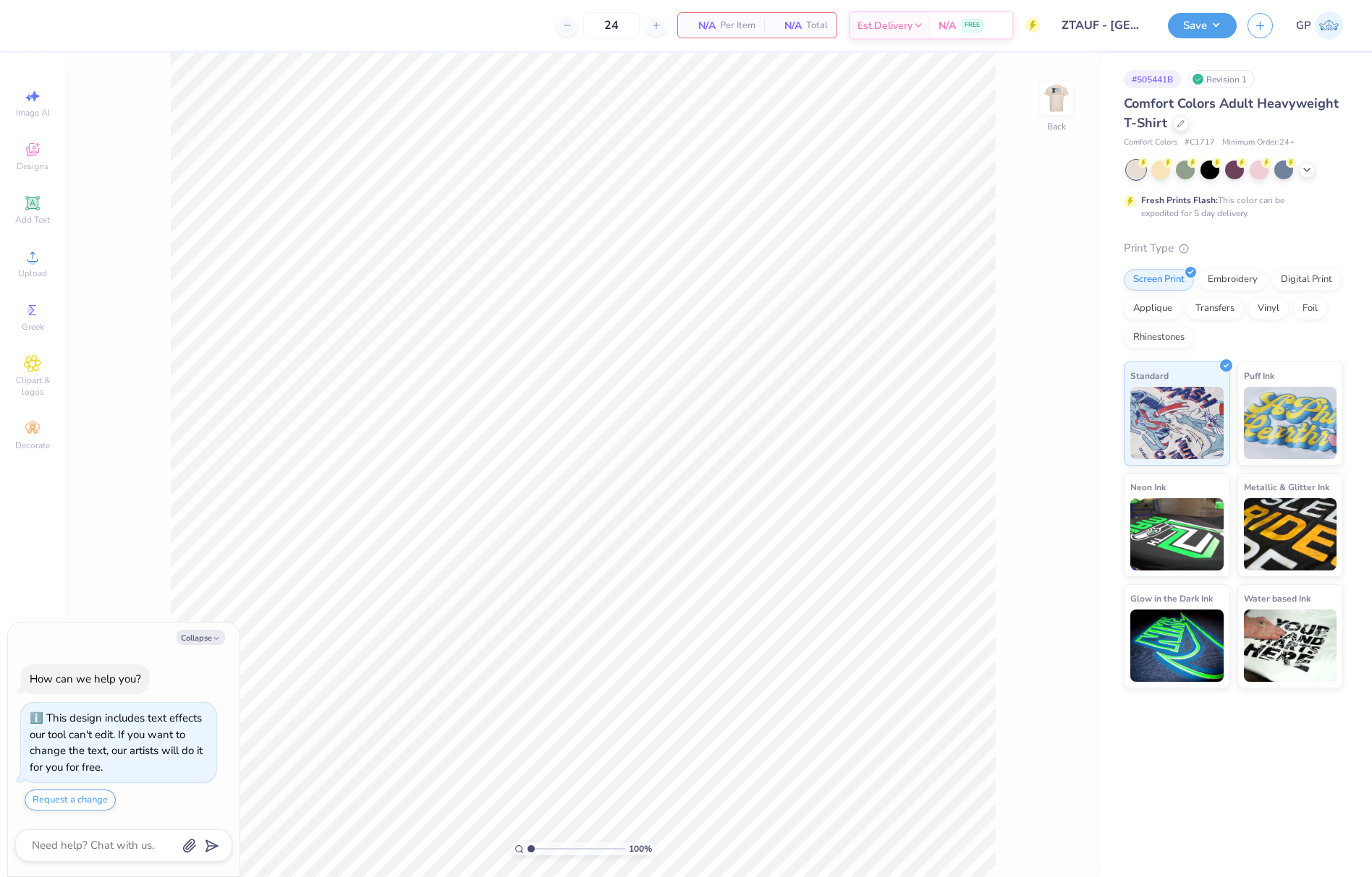
type textarea "x"
